Goal: Task Accomplishment & Management: Manage account settings

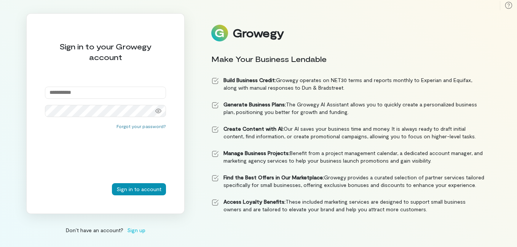
type input "**********"
click at [131, 190] on button "Sign in to account" at bounding box center [139, 189] width 54 height 12
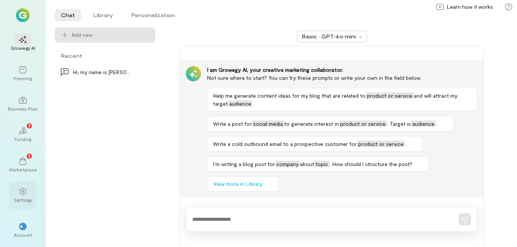
click at [24, 192] on icon at bounding box center [23, 192] width 8 height 8
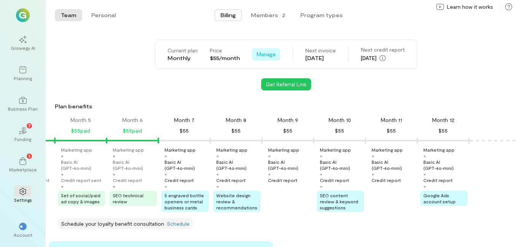
click at [259, 54] on span "Manage" at bounding box center [266, 55] width 19 height 8
click at [269, 70] on span "See Annual Plan" at bounding box center [288, 71] width 39 height 8
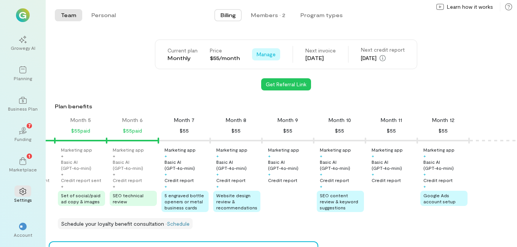
click at [265, 54] on span "Manage" at bounding box center [266, 55] width 19 height 8
click at [278, 66] on link "See Annual Plan" at bounding box center [283, 70] width 59 height 15
click at [257, 52] on span "Manage" at bounding box center [266, 55] width 19 height 8
click at [224, 80] on div "Get Referral Link" at bounding box center [286, 84] width 462 height 12
click at [259, 56] on span "Manage" at bounding box center [266, 55] width 19 height 8
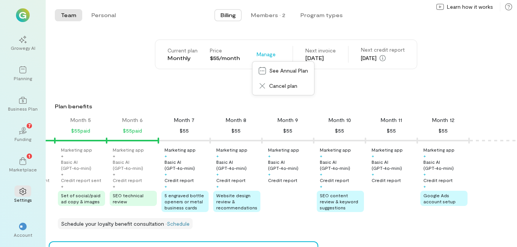
click at [216, 81] on div "Get Referral Link" at bounding box center [286, 84] width 462 height 12
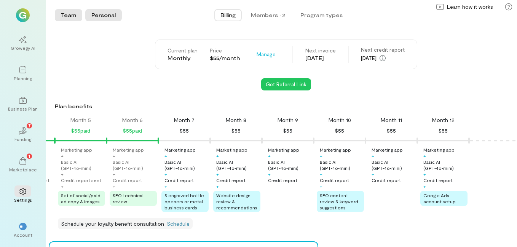
click at [109, 17] on button "Personal" at bounding box center [103, 15] width 37 height 12
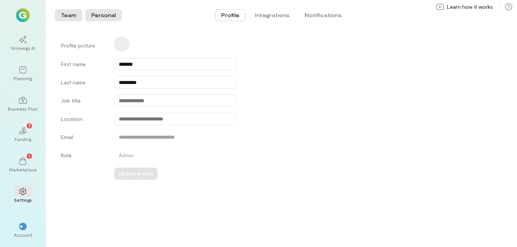
click at [71, 13] on button "Team" at bounding box center [68, 15] width 27 height 12
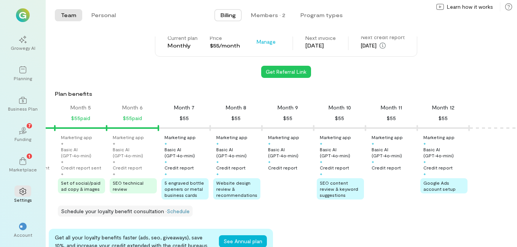
scroll to position [76, 0]
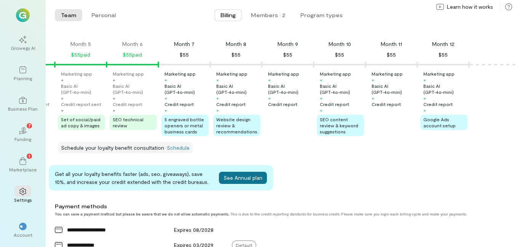
click at [240, 184] on button "See Annual plan" at bounding box center [243, 178] width 48 height 12
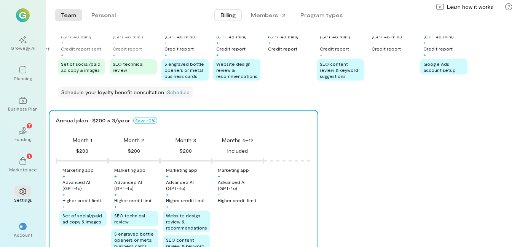
scroll to position [114, 0]
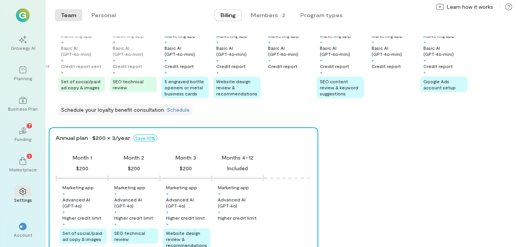
click at [350, 137] on div "Annual plan · $200 × 3/year Save 10% Month 1 $200 Month 2 $200 Month 3 $200 Mon…" at bounding box center [283, 223] width 468 height 190
click at [178, 113] on link "Schedule" at bounding box center [178, 110] width 23 height 6
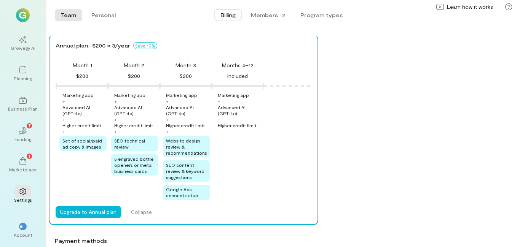
scroll to position [228, 0]
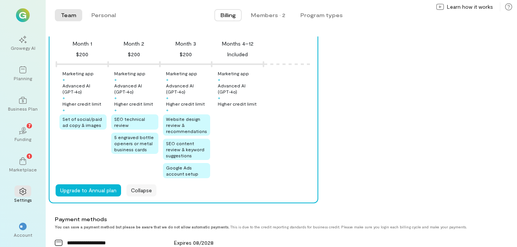
click at [145, 196] on button "Collapse" at bounding box center [141, 191] width 30 height 12
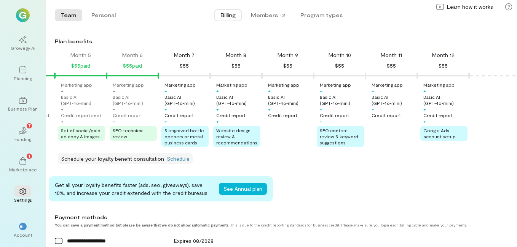
scroll to position [76, 0]
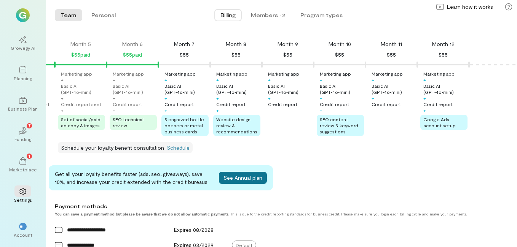
click at [243, 181] on button "See Annual plan" at bounding box center [243, 178] width 48 height 12
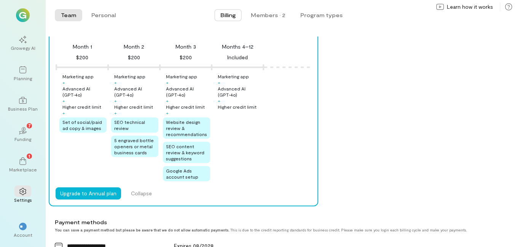
scroll to position [228, 0]
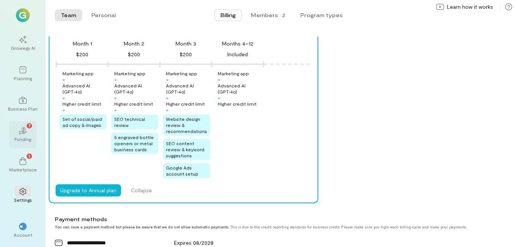
click at [28, 131] on div "02 7" at bounding box center [22, 130] width 17 height 11
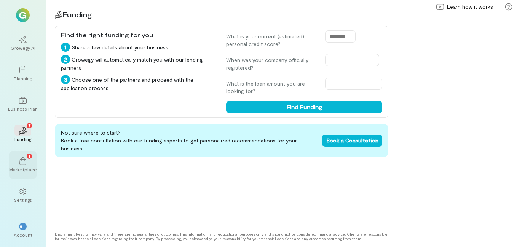
click at [18, 163] on div "1" at bounding box center [22, 160] width 17 height 11
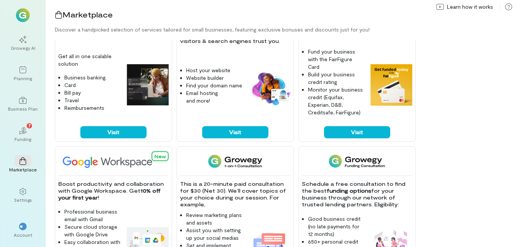
scroll to position [38, 0]
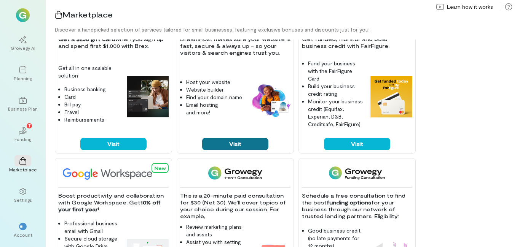
click at [230, 144] on button "Visit" at bounding box center [235, 144] width 66 height 12
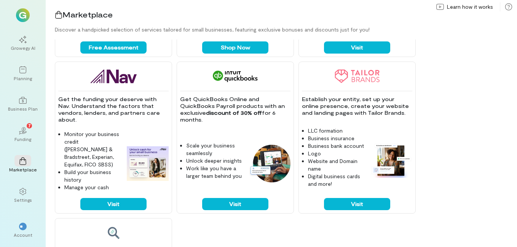
scroll to position [457, 0]
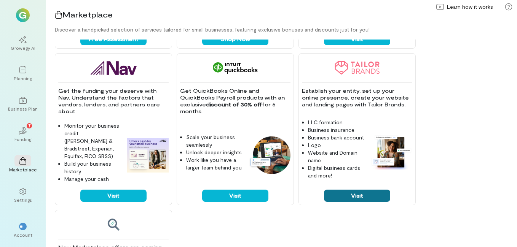
click at [358, 194] on button "Visit" at bounding box center [357, 196] width 66 height 12
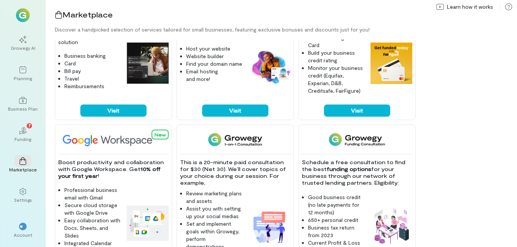
scroll to position [0, 0]
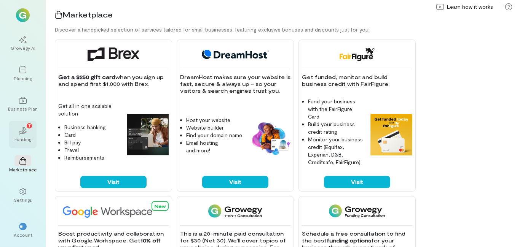
drag, startPoint x: 23, startPoint y: 137, endPoint x: 19, endPoint y: 134, distance: 4.6
click at [22, 136] on div "Funding" at bounding box center [22, 139] width 17 height 6
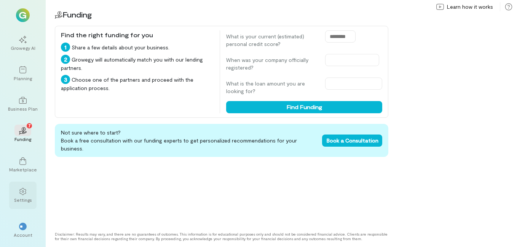
click at [21, 200] on div "Settings" at bounding box center [23, 200] width 18 height 6
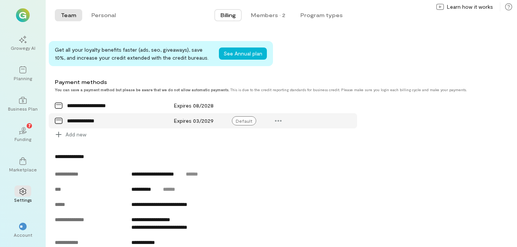
scroll to position [191, 0]
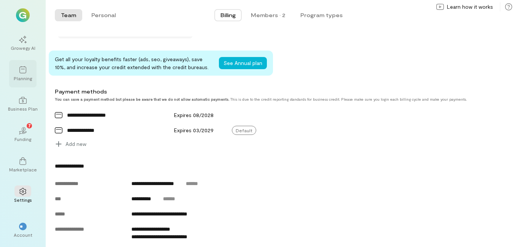
click at [23, 65] on div at bounding box center [22, 69] width 17 height 11
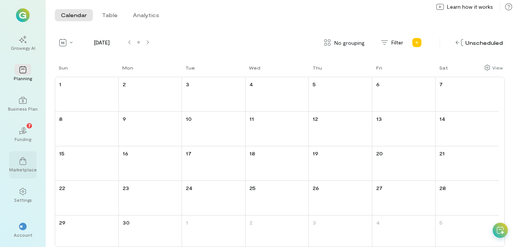
click at [17, 166] on div at bounding box center [22, 160] width 17 height 11
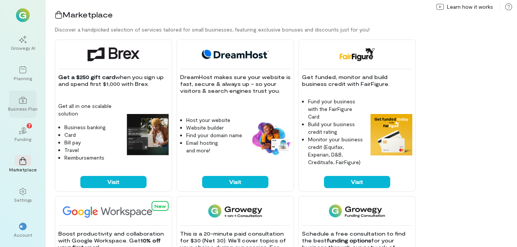
click at [16, 100] on div at bounding box center [22, 99] width 17 height 11
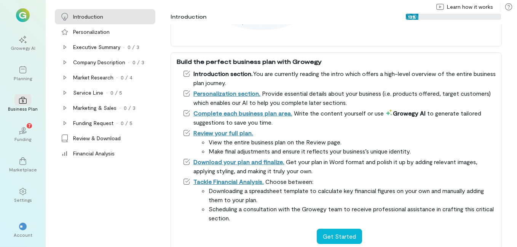
scroll to position [149, 0]
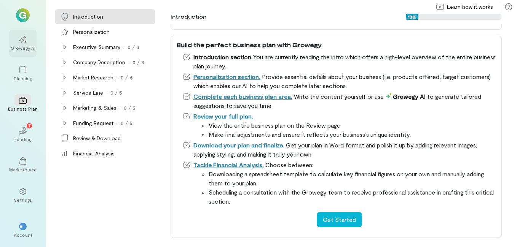
click at [29, 46] on div "Growegy AI" at bounding box center [23, 48] width 25 height 6
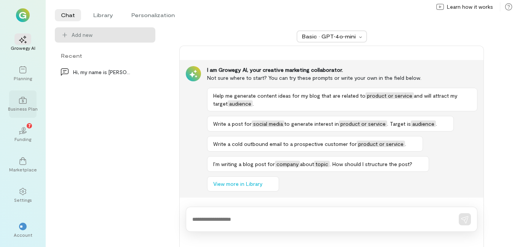
click at [17, 105] on div at bounding box center [22, 99] width 17 height 11
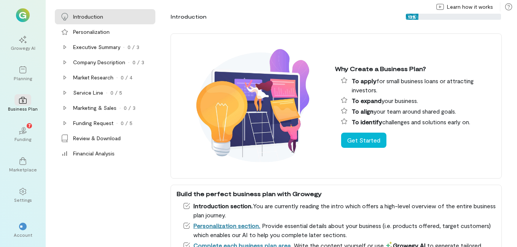
click at [37, 64] on div "Growegy AI Planning Business Plan 02 7 Funding Marketplace Settings ** Account" at bounding box center [23, 123] width 46 height 247
click at [32, 72] on div "Planning" at bounding box center [22, 73] width 27 height 27
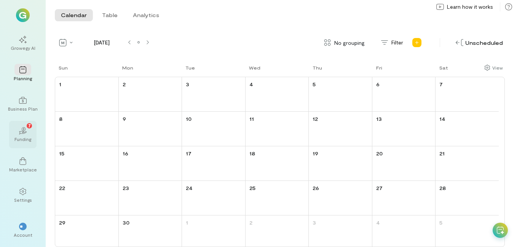
click at [22, 141] on div "Funding" at bounding box center [22, 139] width 17 height 6
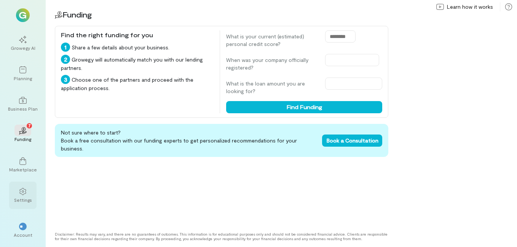
click at [17, 193] on div at bounding box center [22, 191] width 17 height 11
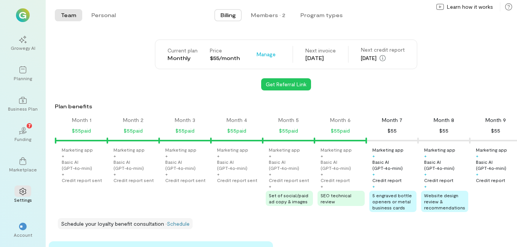
scroll to position [0, 214]
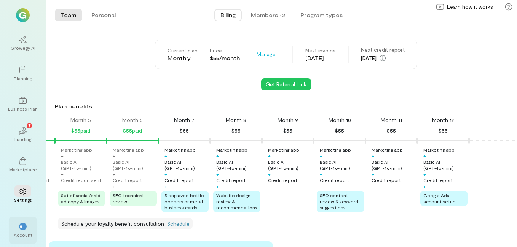
click at [23, 228] on span "**" at bounding box center [23, 227] width 6 height 5
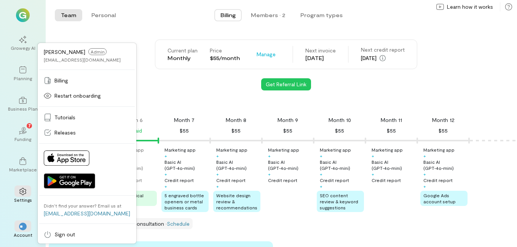
click at [148, 86] on div "Get Referral Link" at bounding box center [286, 84] width 462 height 12
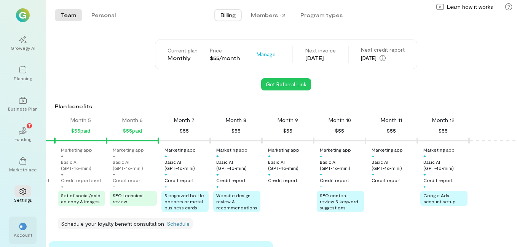
click at [22, 225] on span "**" at bounding box center [23, 227] width 6 height 5
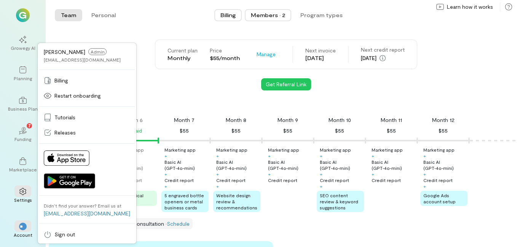
click at [272, 18] on div "Members · 2" at bounding box center [268, 15] width 34 height 8
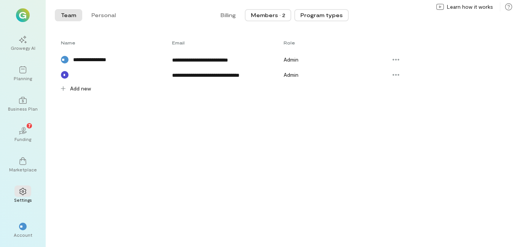
click at [323, 12] on button "Program types" at bounding box center [321, 15] width 54 height 12
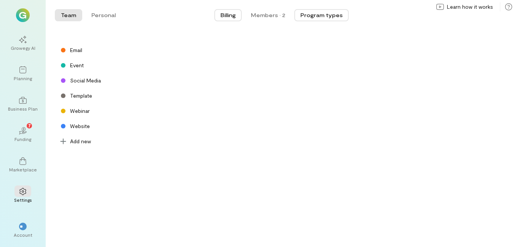
click at [225, 18] on button "Billing" at bounding box center [227, 15] width 27 height 12
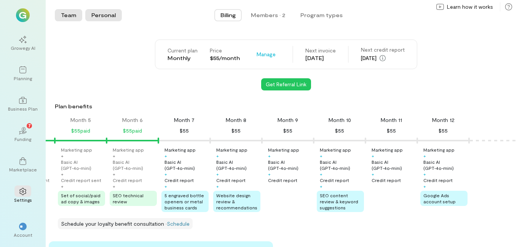
click at [106, 11] on button "Personal" at bounding box center [103, 15] width 37 height 12
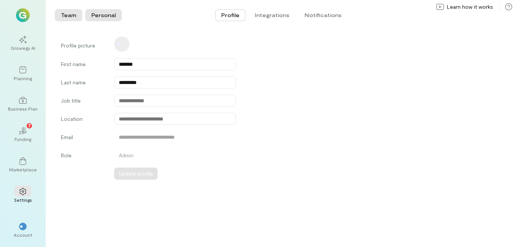
click at [64, 11] on button "Team" at bounding box center [68, 15] width 27 height 12
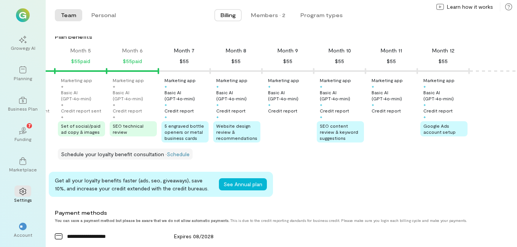
scroll to position [114, 0]
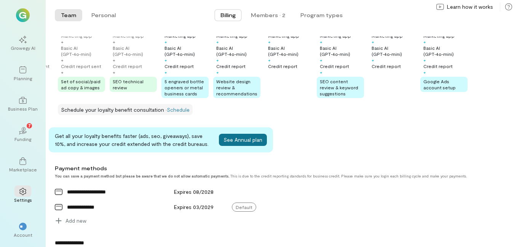
click at [240, 146] on button "See Annual plan" at bounding box center [243, 140] width 48 height 12
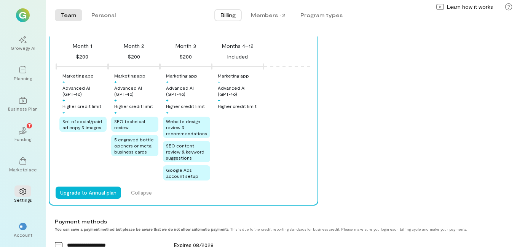
scroll to position [204, 0]
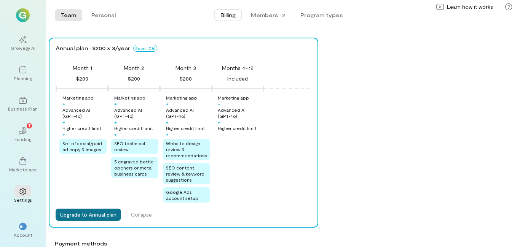
click at [95, 220] on button "Upgrade to Annual plan" at bounding box center [88, 215] width 65 height 12
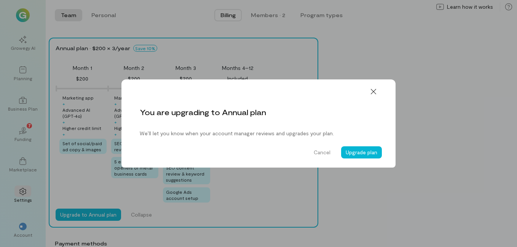
click at [293, 78] on div "You are upgrading to Annual plan We’ll let you know when your account manager r…" at bounding box center [258, 123] width 517 height 247
click at [322, 147] on button "Cancel" at bounding box center [322, 153] width 26 height 12
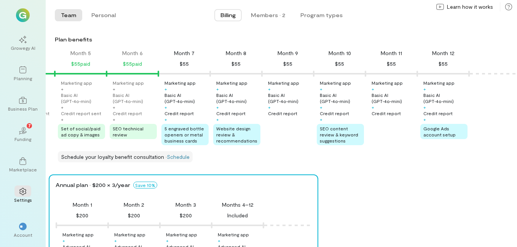
scroll to position [0, 0]
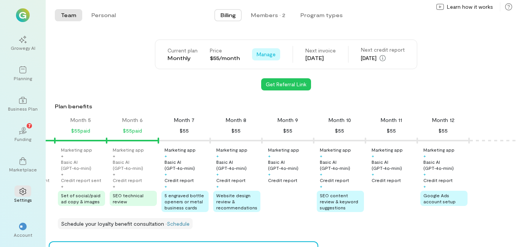
click at [264, 56] on span "Manage" at bounding box center [266, 55] width 19 height 8
click at [264, 53] on span "Manage" at bounding box center [266, 55] width 19 height 8
click at [271, 68] on span "See Annual Plan" at bounding box center [288, 71] width 39 height 8
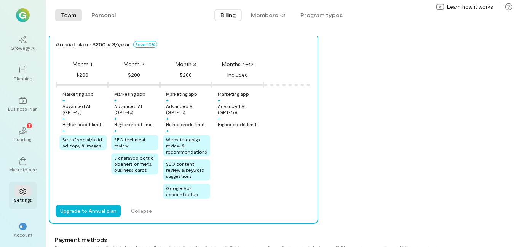
scroll to position [242, 0]
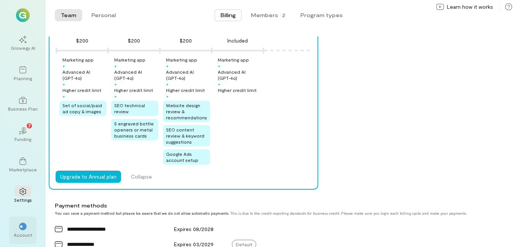
click at [20, 228] on div "**" at bounding box center [23, 227] width 8 height 8
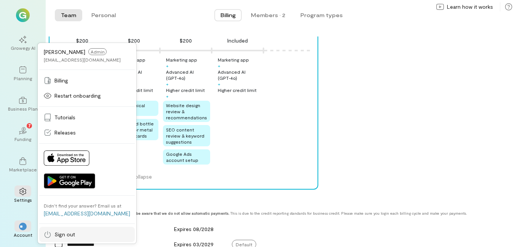
click at [61, 234] on span "Sign out" at bounding box center [64, 235] width 21 height 8
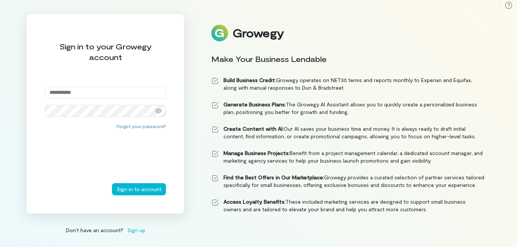
type input "**********"
